Goal: Task Accomplishment & Management: Use online tool/utility

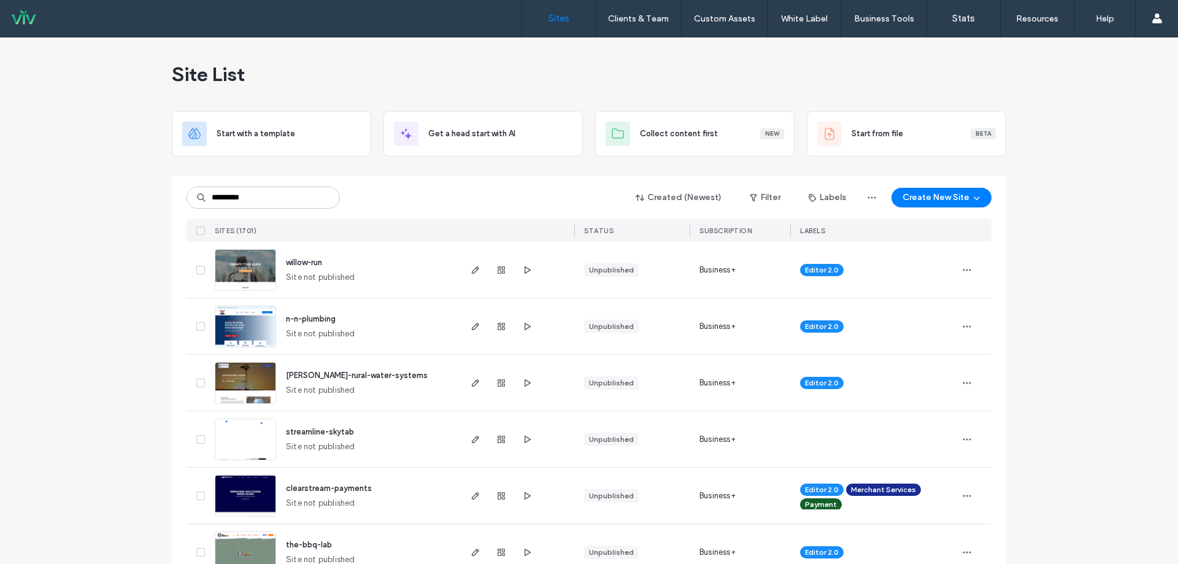
type input "*********"
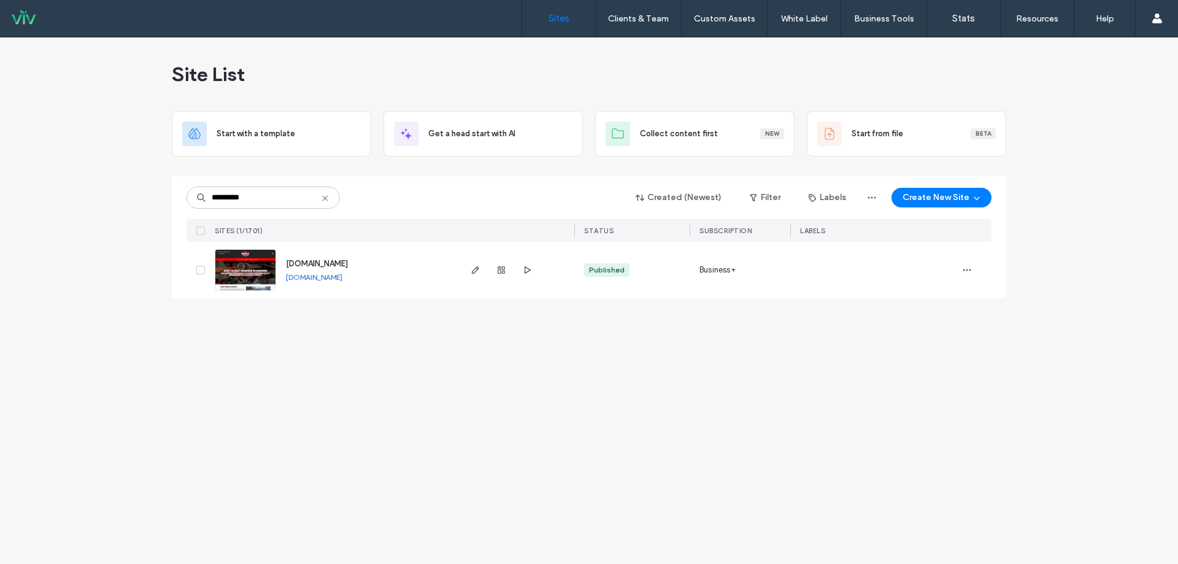
click at [348, 259] on span "[DOMAIN_NAME]" at bounding box center [317, 263] width 62 height 9
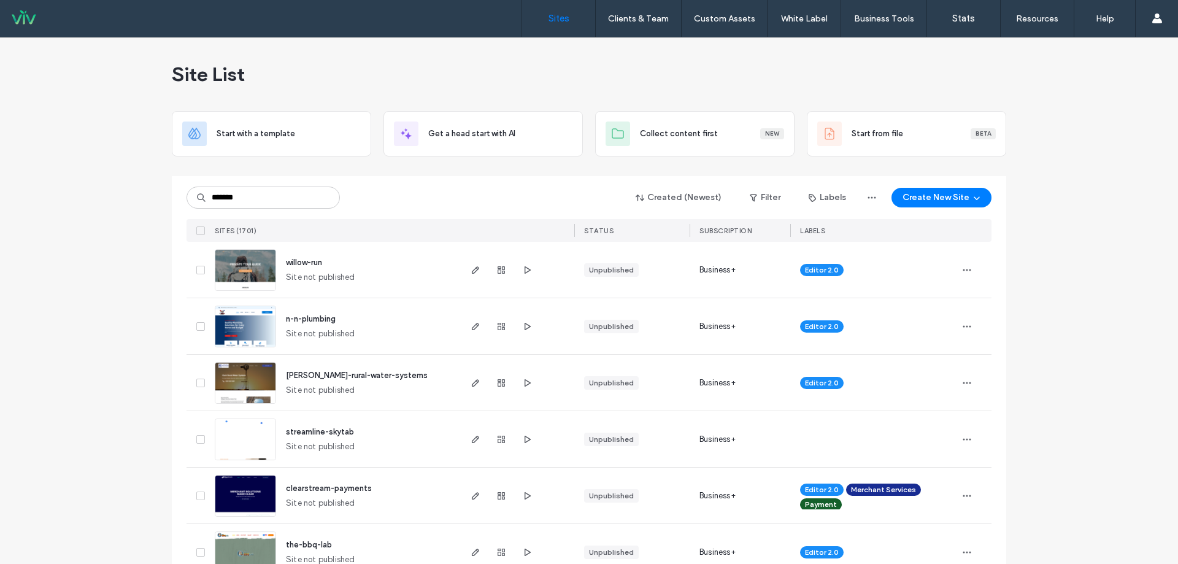
type input "*******"
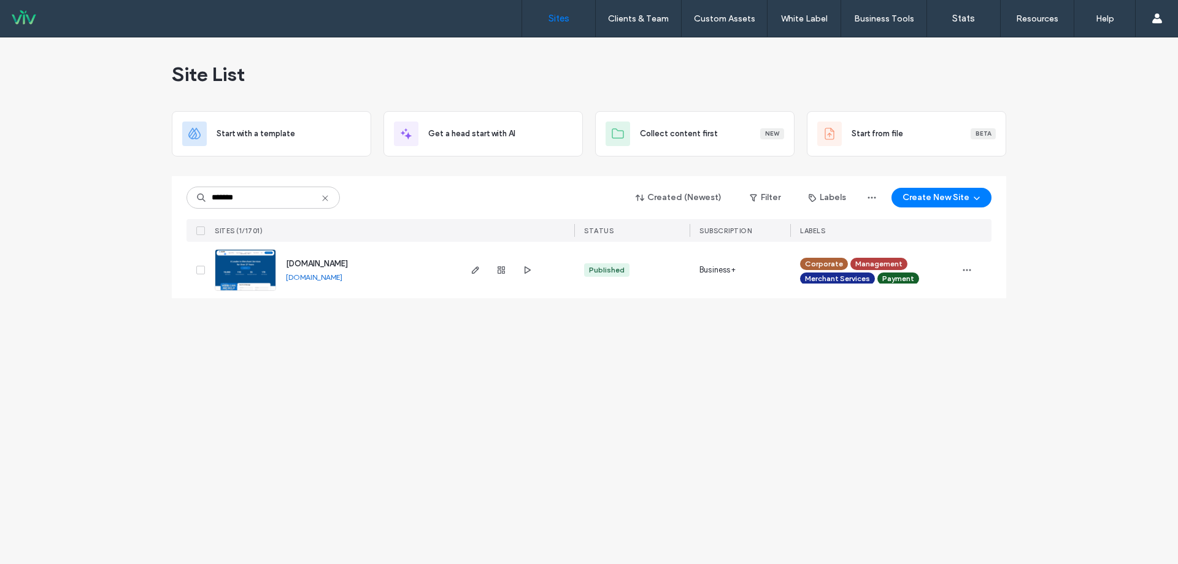
click at [314, 261] on span "www.poweredbyevolv.com" at bounding box center [317, 263] width 62 height 9
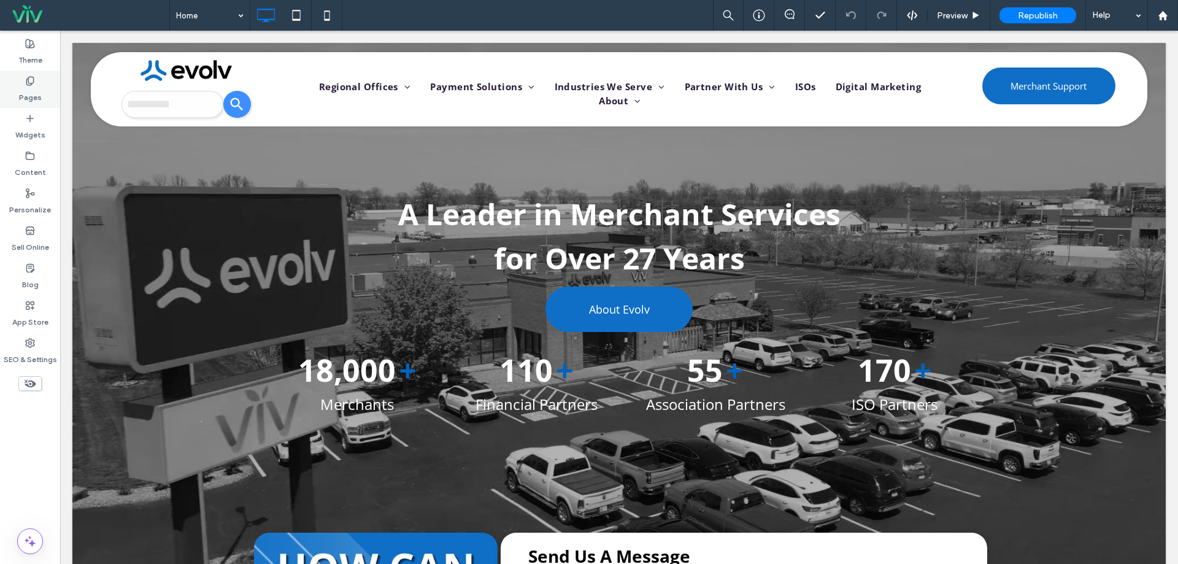
click at [20, 96] on label "Pages" at bounding box center [30, 94] width 23 height 17
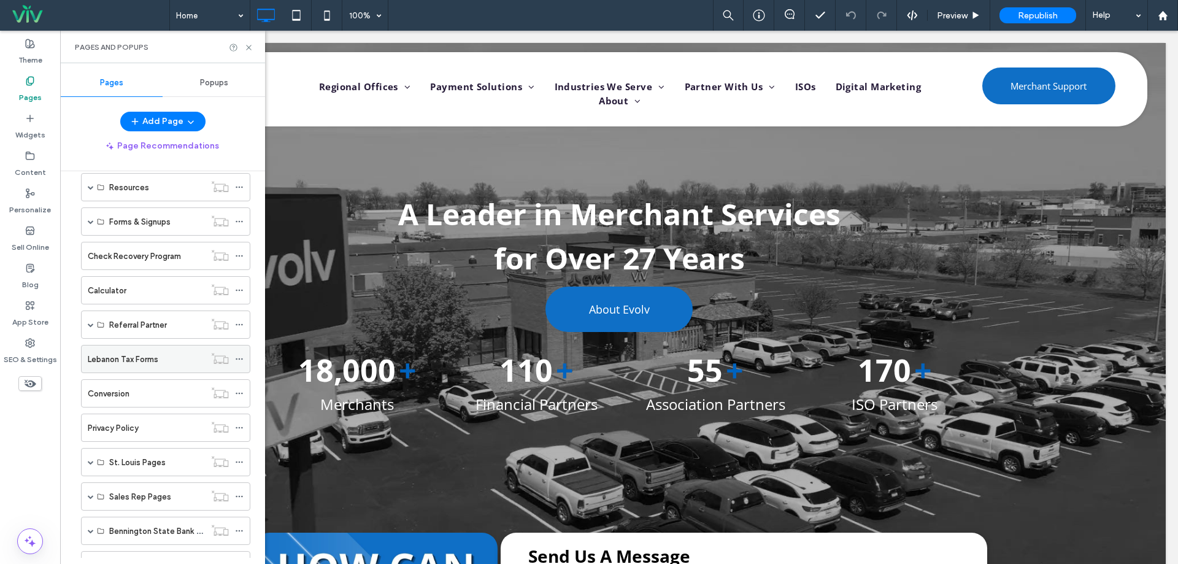
scroll to position [315, 0]
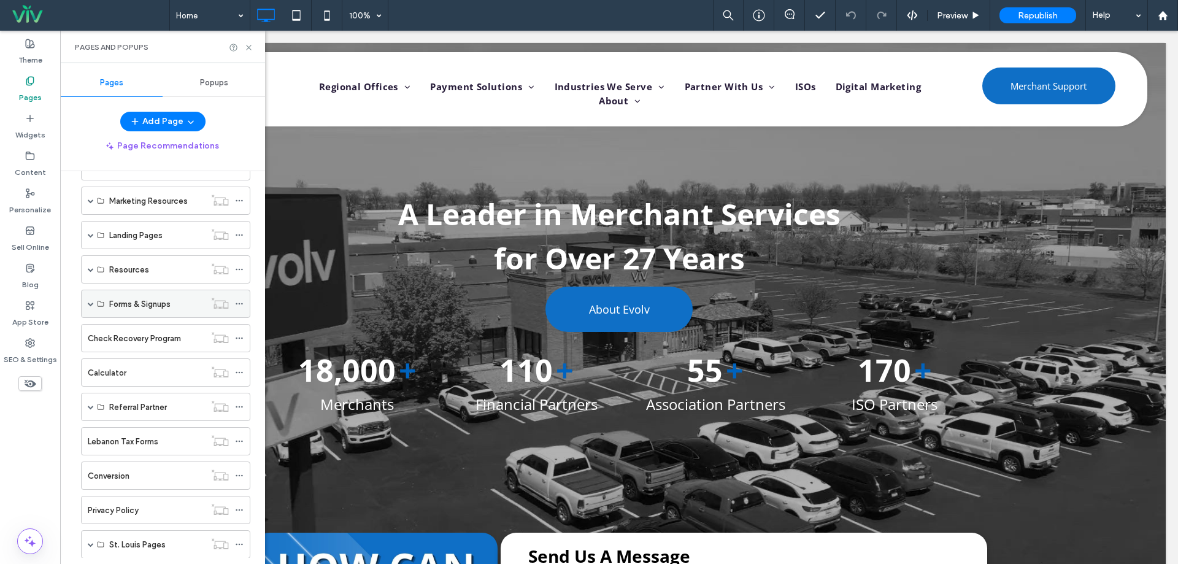
click at [88, 306] on span at bounding box center [91, 304] width 6 height 6
click at [90, 271] on span at bounding box center [91, 269] width 6 height 6
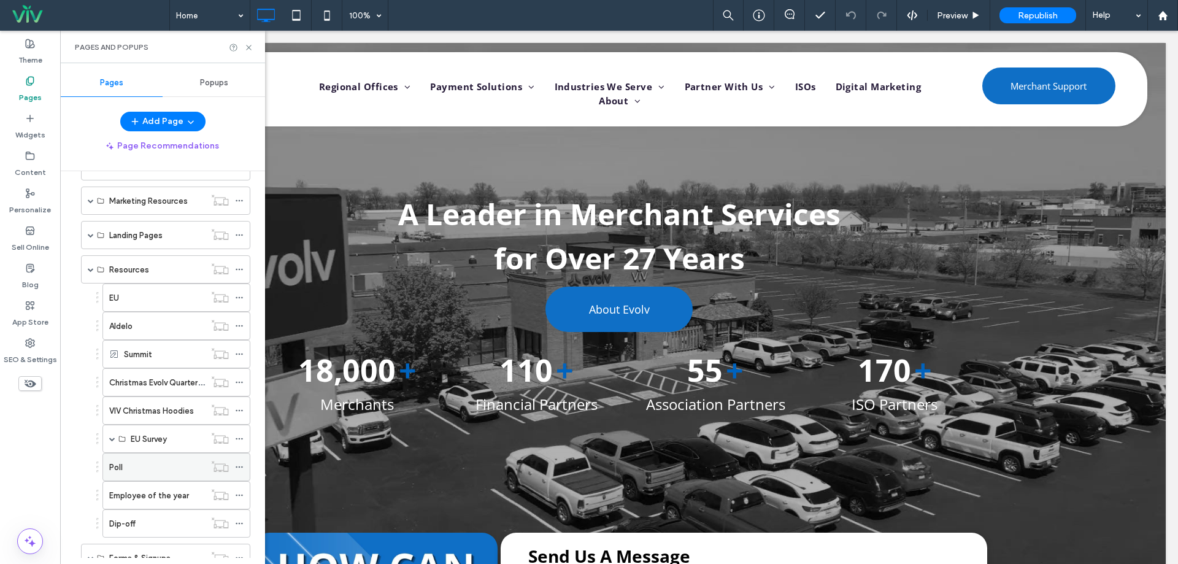
click at [123, 468] on div "Poll" at bounding box center [157, 467] width 96 height 13
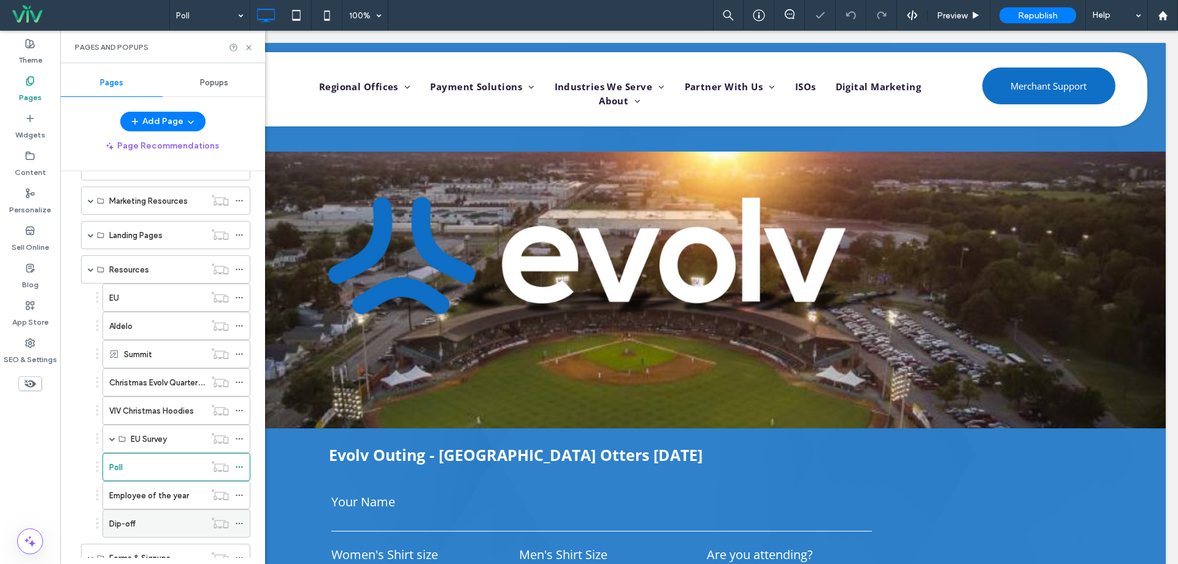
click at [150, 525] on div "Dip-off" at bounding box center [157, 523] width 96 height 13
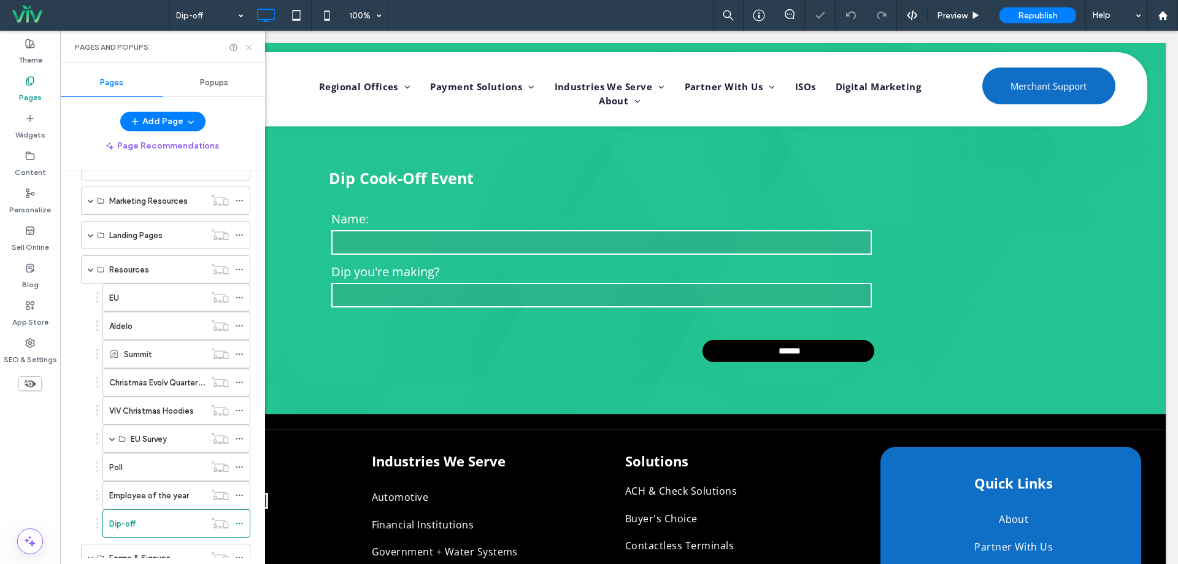
click at [248, 48] on use at bounding box center [248, 47] width 5 height 5
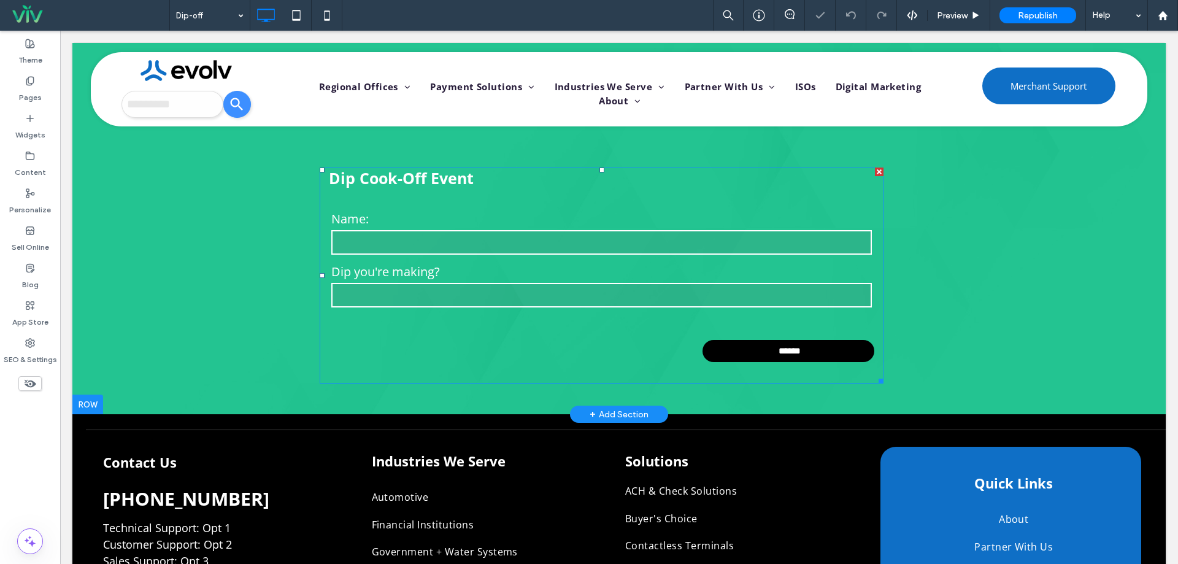
click at [385, 228] on label "Name:" at bounding box center [601, 219] width 541 height 18
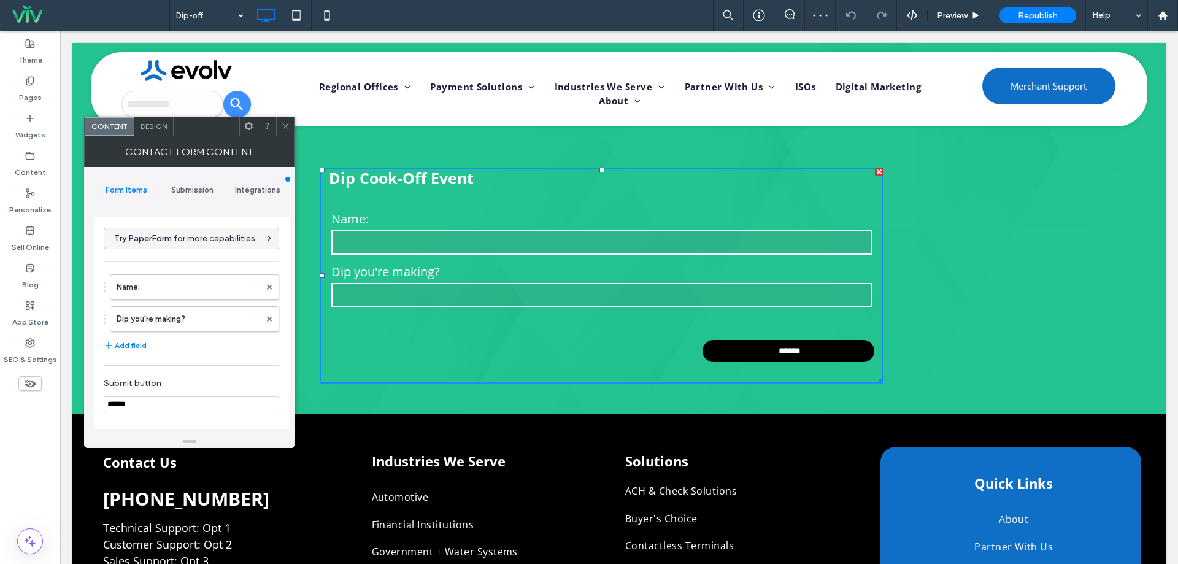
click at [180, 195] on span "Submission" at bounding box center [192, 190] width 42 height 10
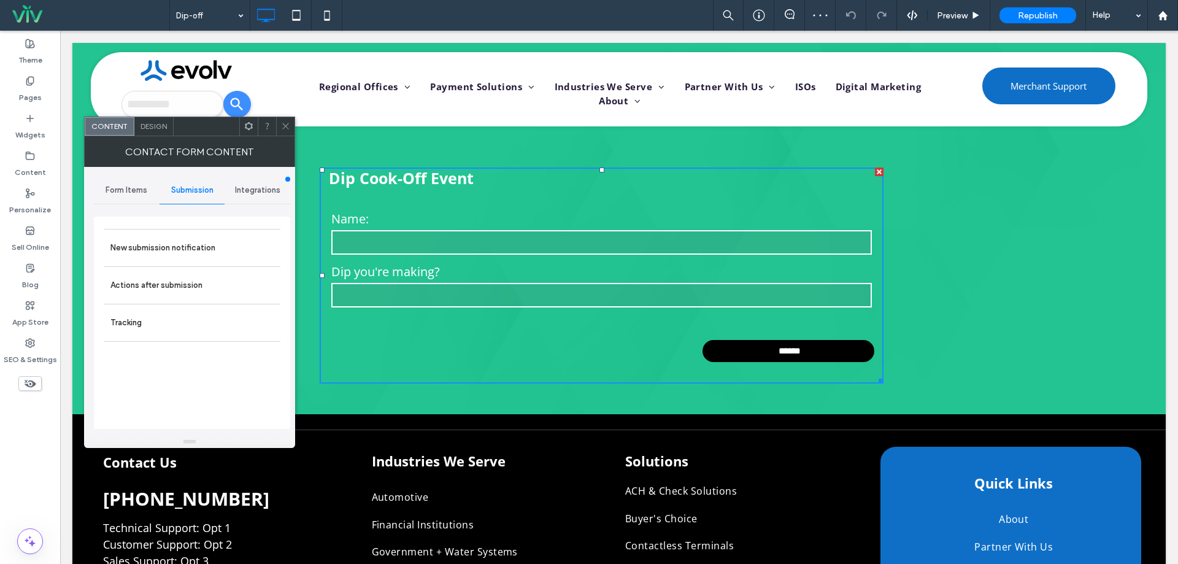
click at [269, 187] on span "Integrations" at bounding box center [257, 190] width 45 height 10
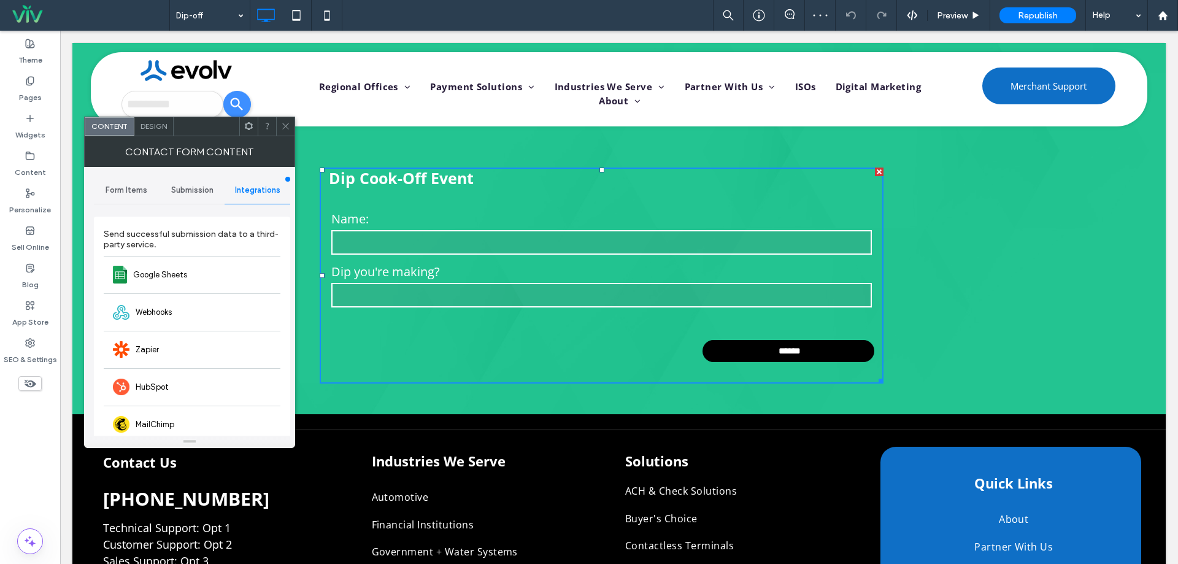
click at [147, 185] on span "Form Items" at bounding box center [127, 190] width 42 height 10
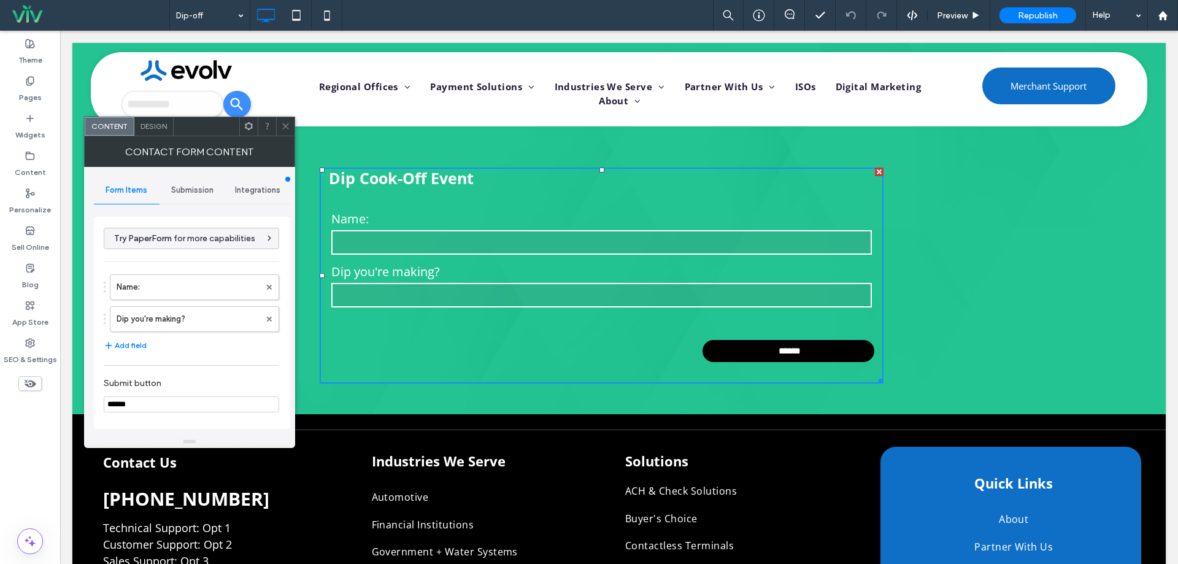
click at [176, 185] on span "Submission" at bounding box center [192, 190] width 42 height 10
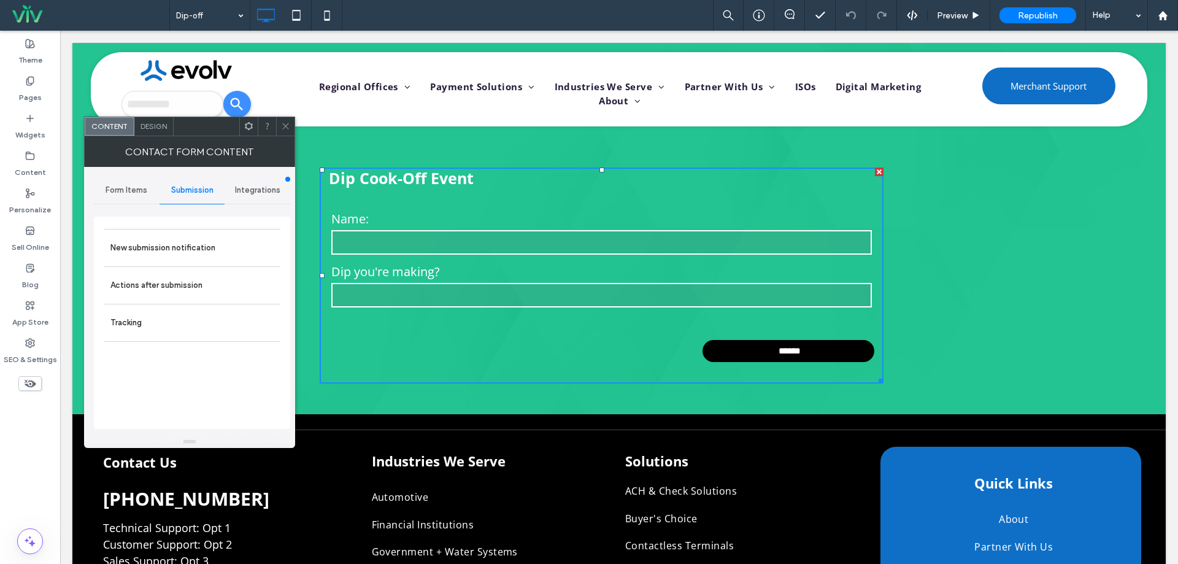
click at [247, 190] on span "Integrations" at bounding box center [257, 190] width 45 height 10
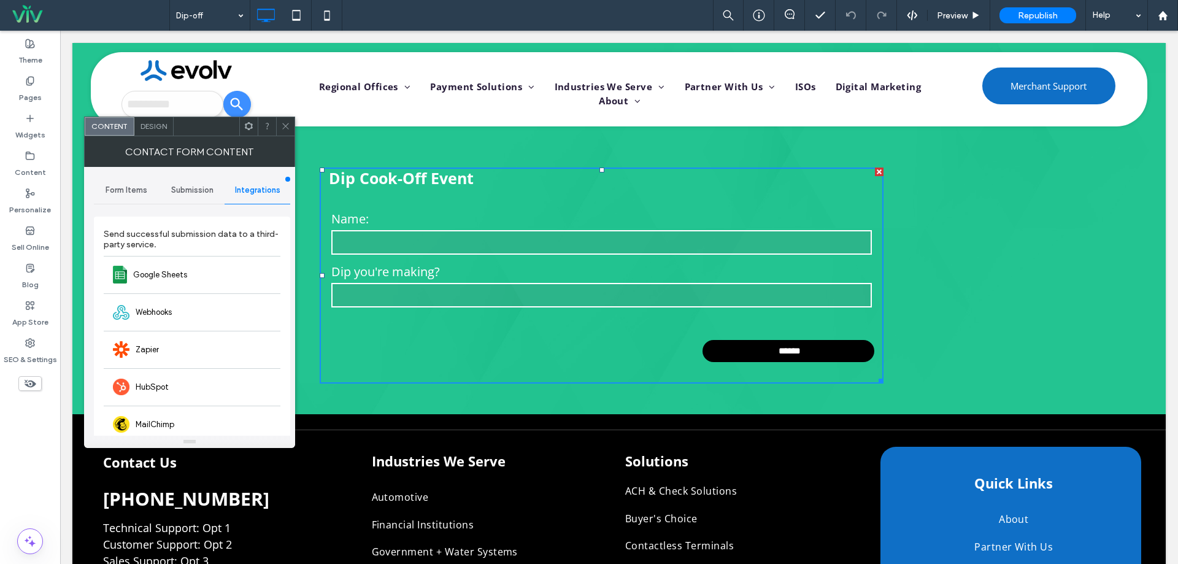
click at [114, 184] on div "Form Items" at bounding box center [127, 190] width 66 height 27
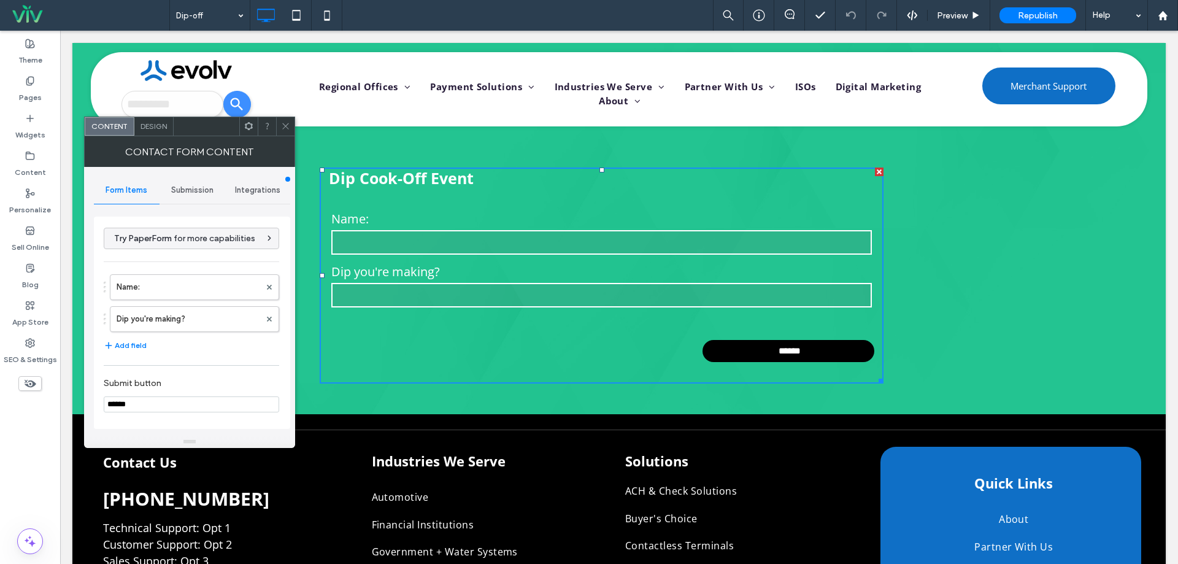
click at [293, 120] on div at bounding box center [285, 126] width 18 height 18
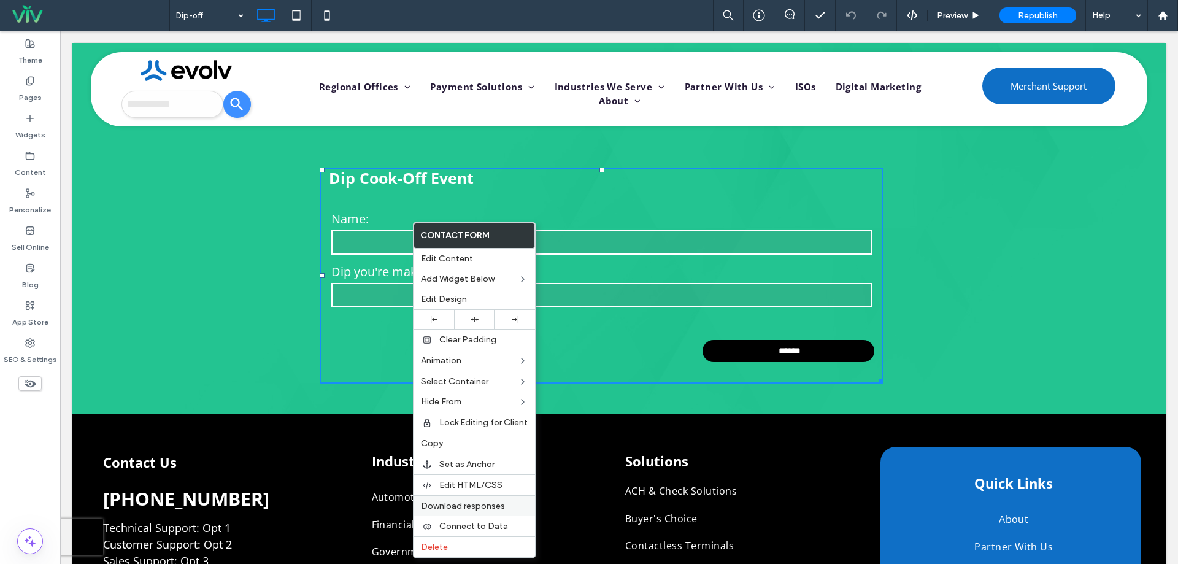
click at [504, 505] on span "Download responses" at bounding box center [463, 506] width 84 height 10
